Goal: Task Accomplishment & Management: Manage account settings

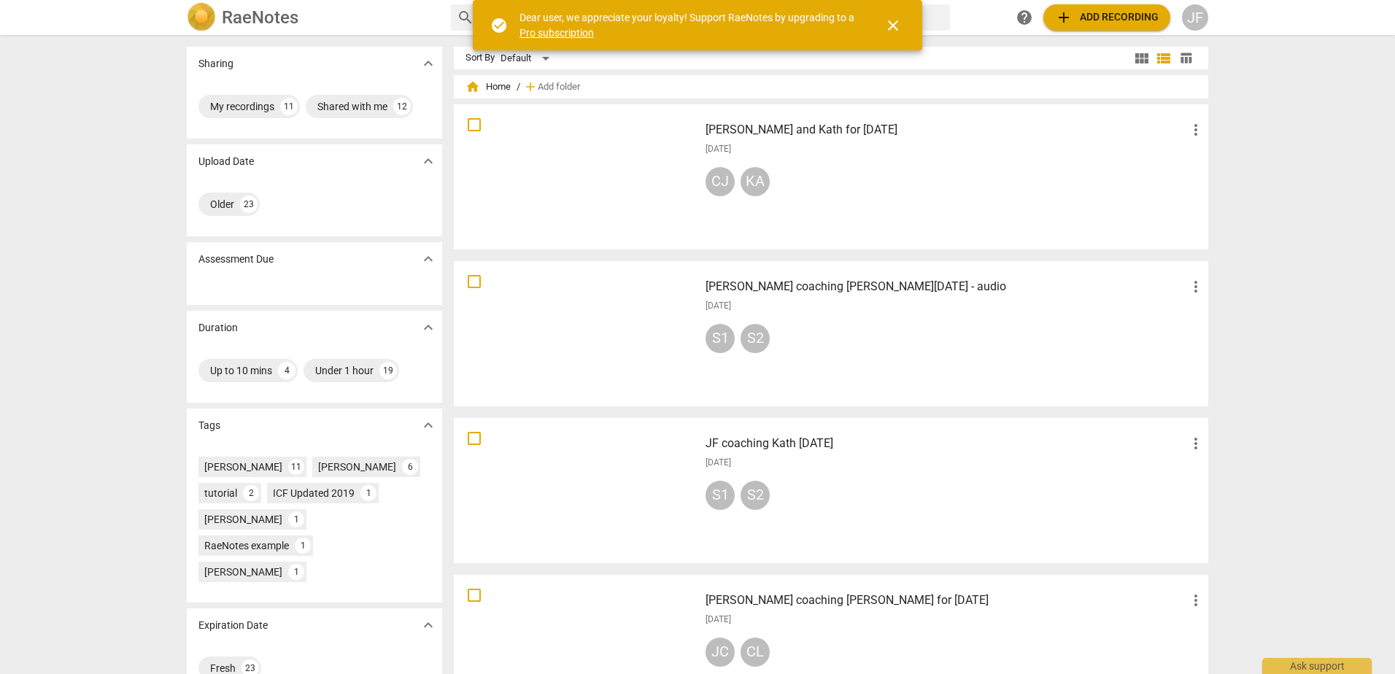
click at [1197, 18] on div "JF" at bounding box center [1195, 17] width 26 height 26
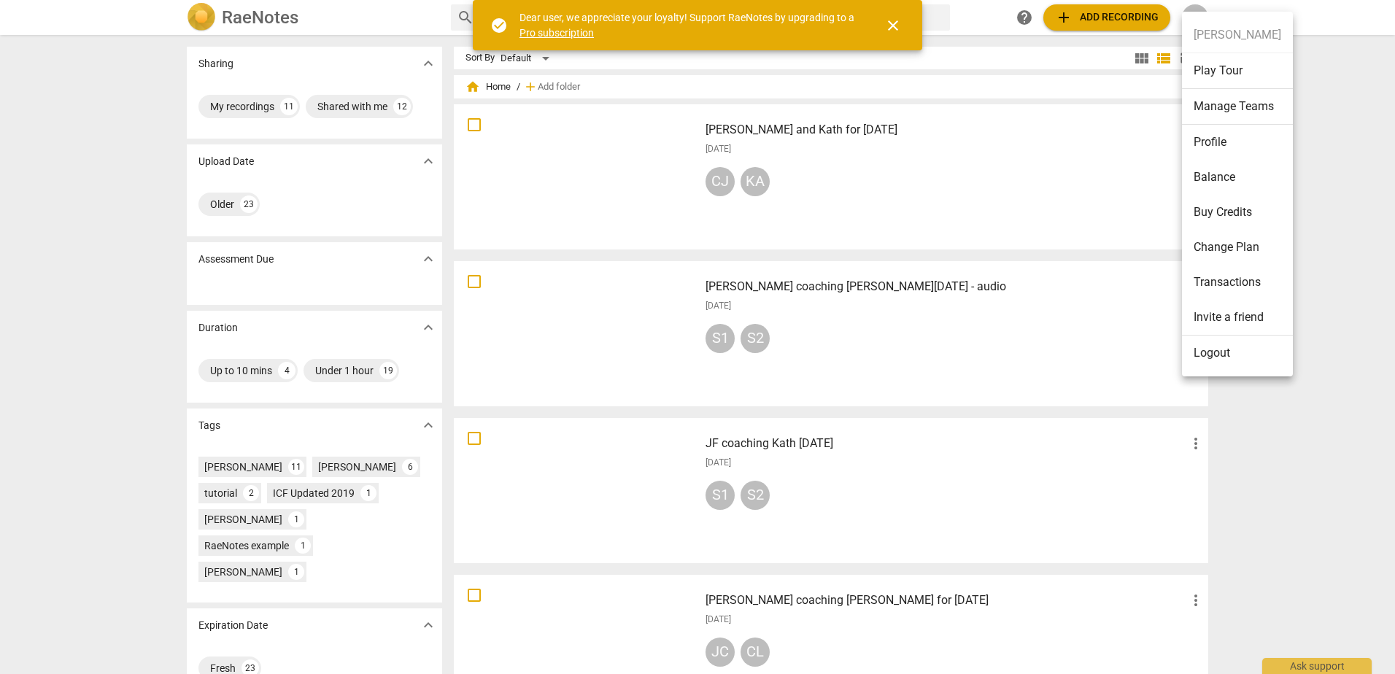
click at [1215, 363] on li "Logout" at bounding box center [1237, 353] width 111 height 35
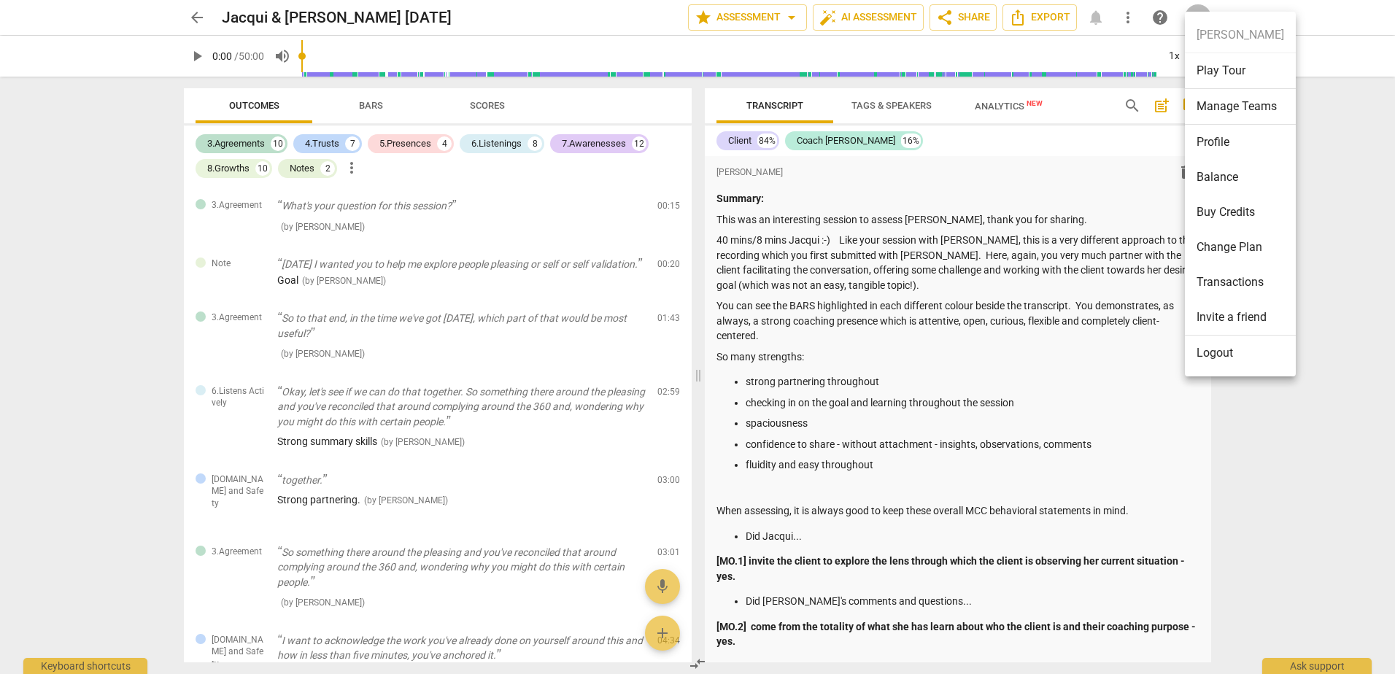
scroll to position [10281, 0]
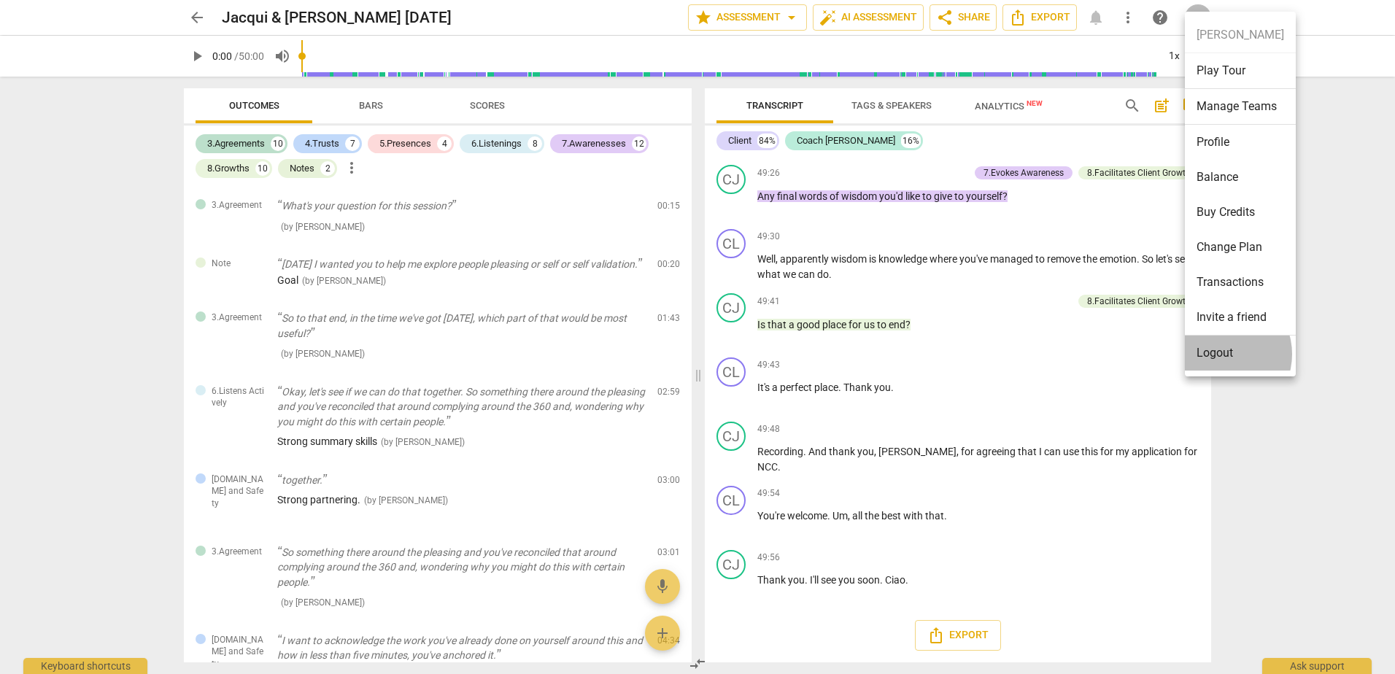
click at [1220, 354] on li "Logout" at bounding box center [1240, 353] width 111 height 35
